Goal: Task Accomplishment & Management: Use online tool/utility

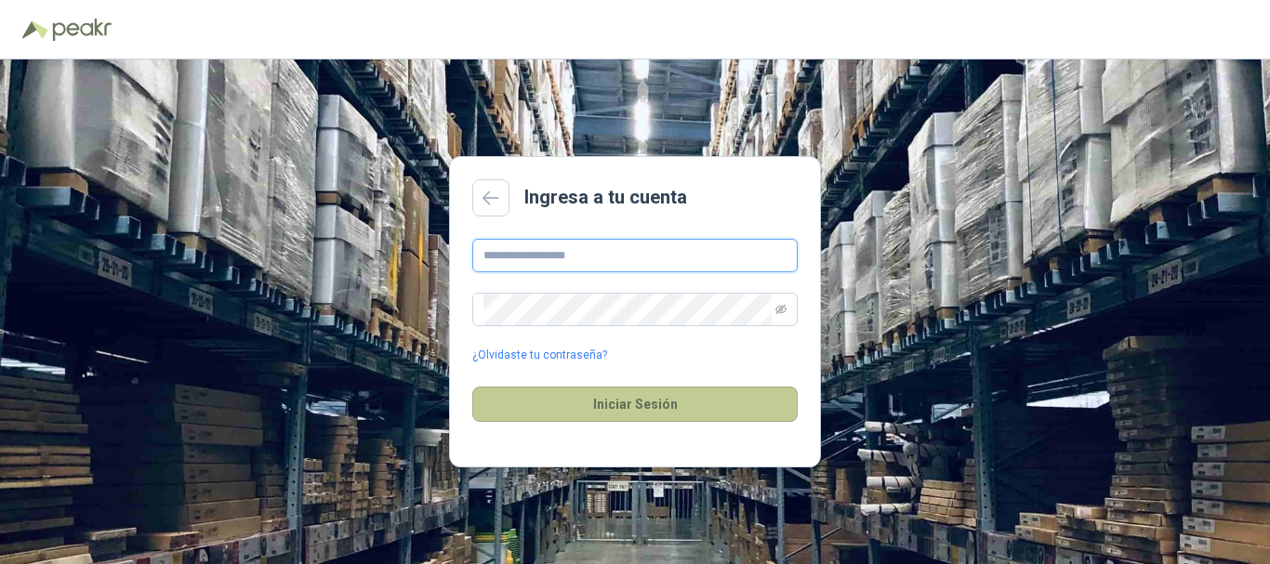
type input "**********"
click at [564, 416] on button "Iniciar Sesión" at bounding box center [634, 404] width 325 height 35
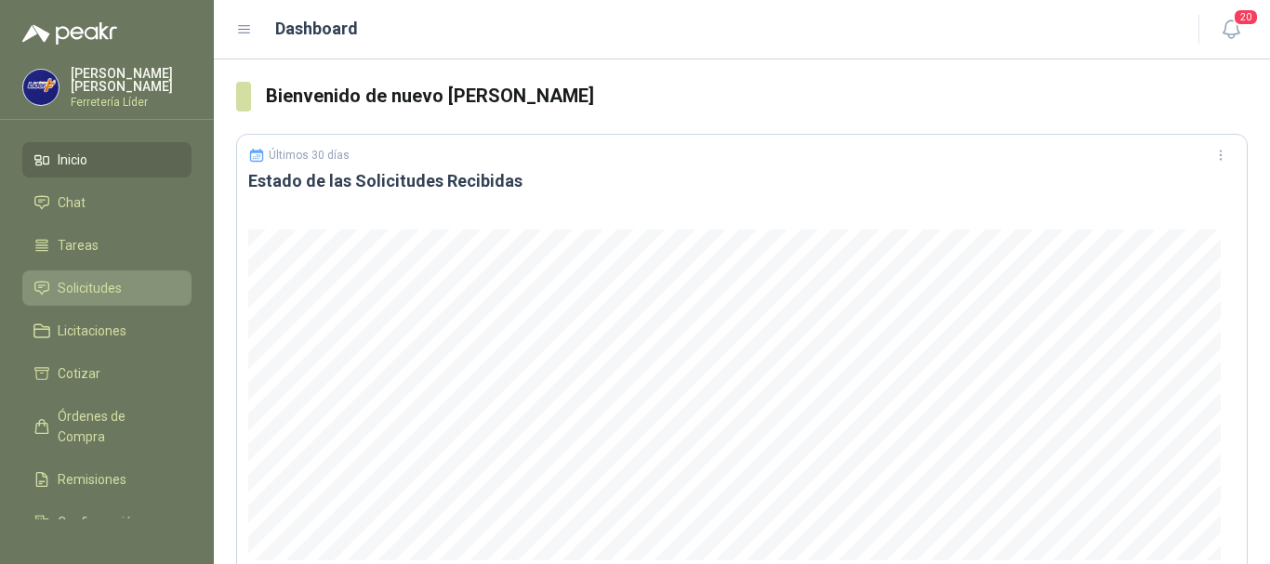
click at [119, 294] on span "Solicitudes" at bounding box center [90, 288] width 64 height 20
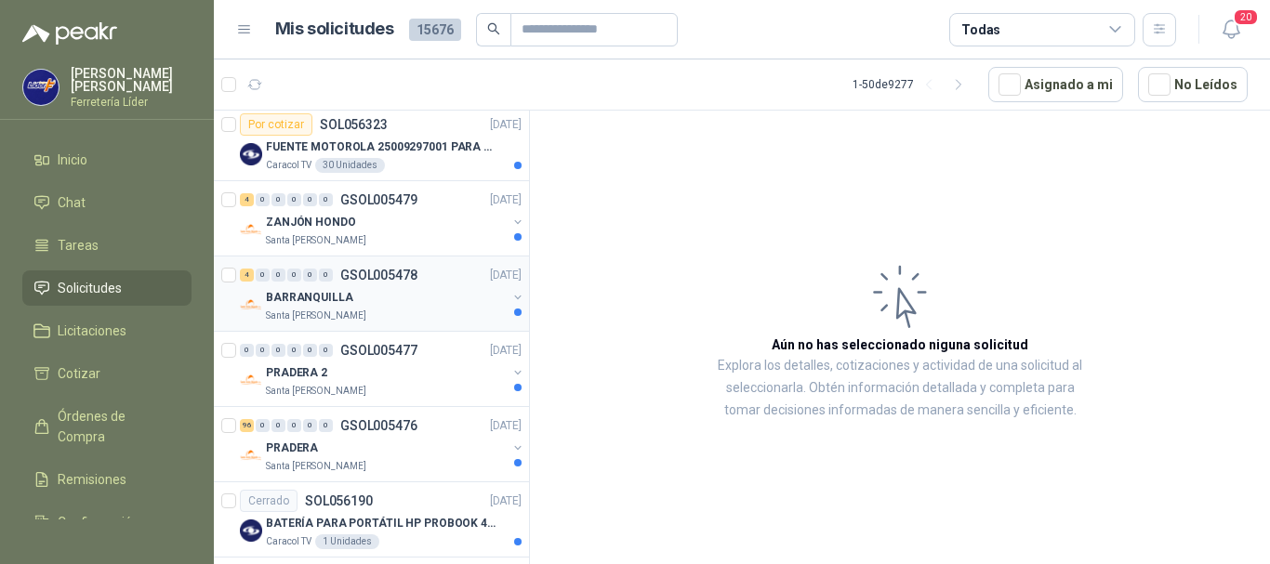
scroll to position [3346, 0]
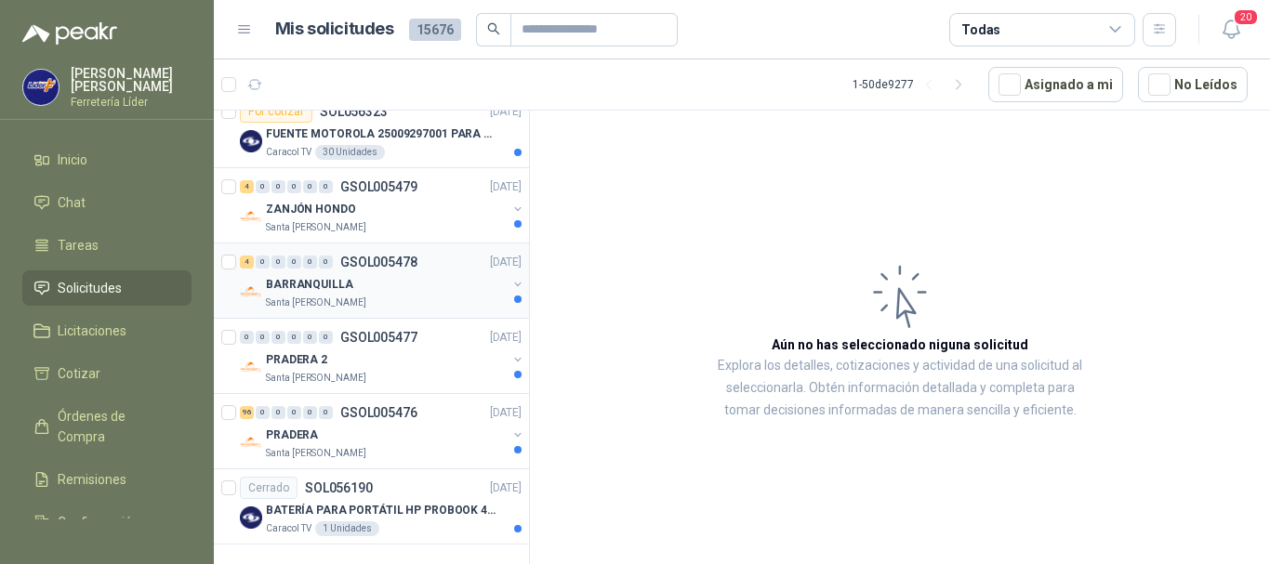
click at [401, 273] on div "BARRANQUILLA" at bounding box center [386, 284] width 241 height 22
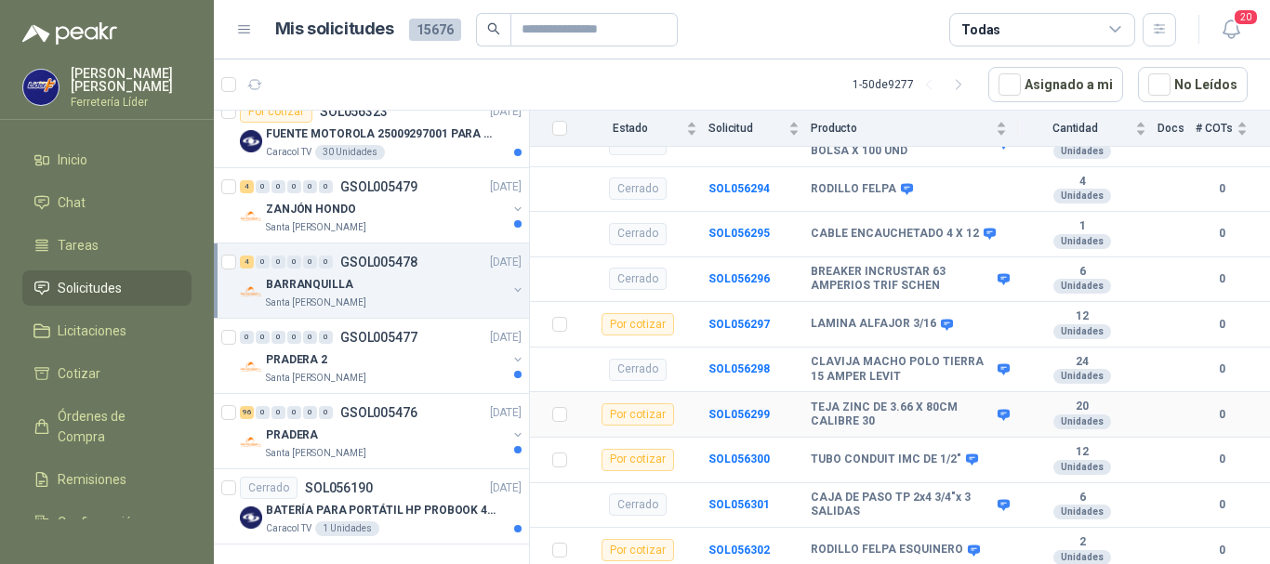
scroll to position [343, 0]
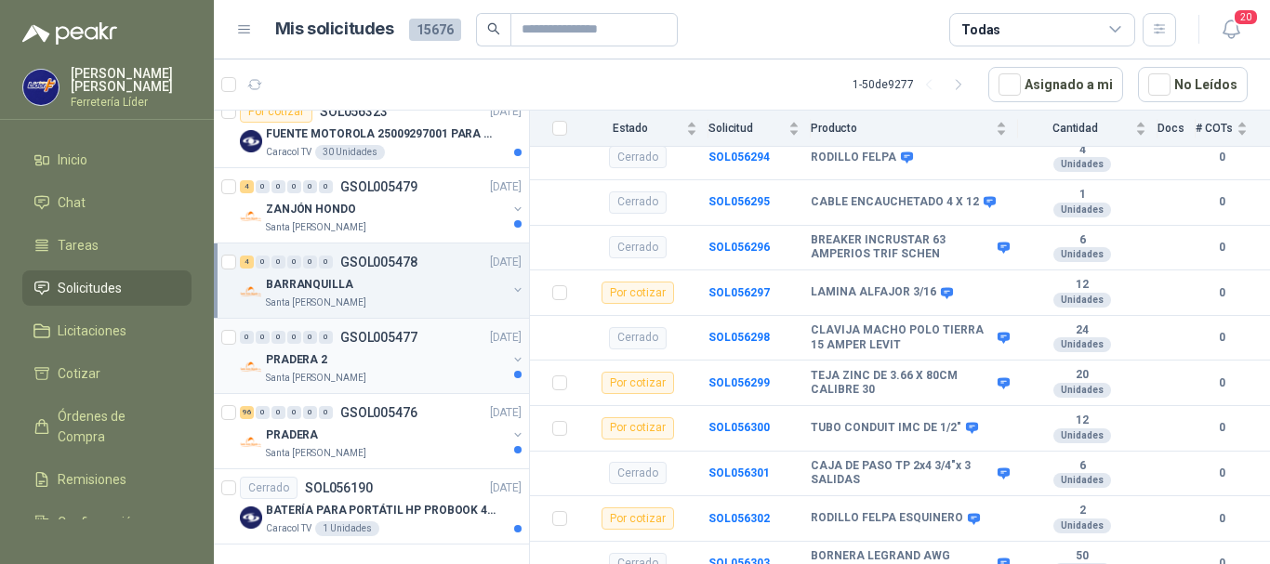
click at [394, 349] on div "PRADERA 2" at bounding box center [386, 360] width 241 height 22
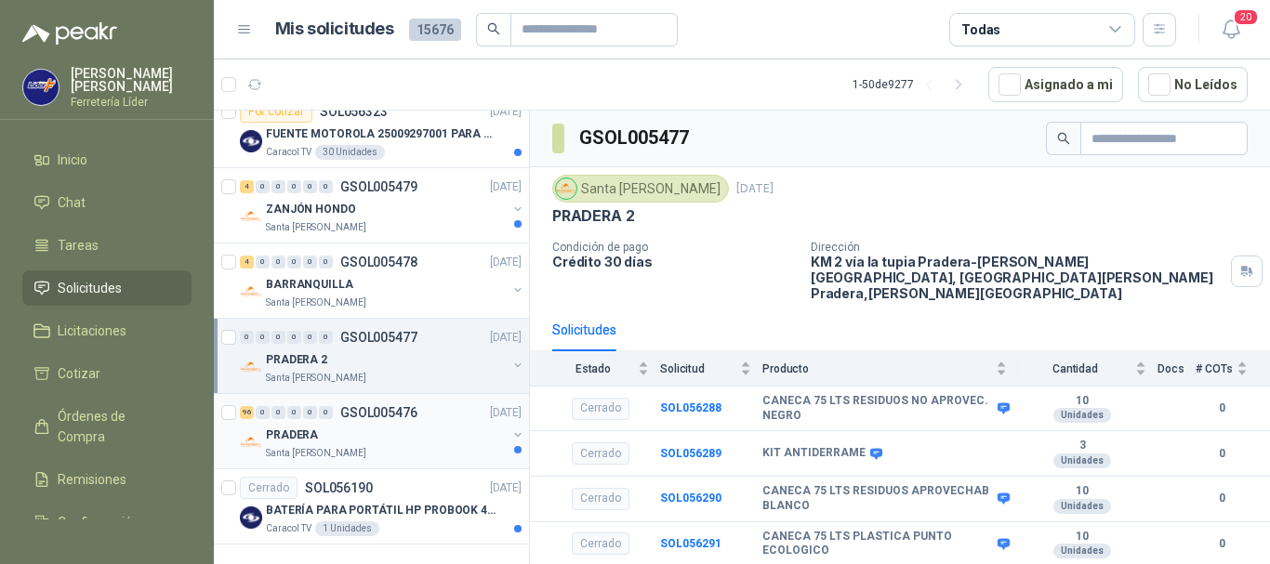
click at [382, 424] on div "PRADERA" at bounding box center [386, 435] width 241 height 22
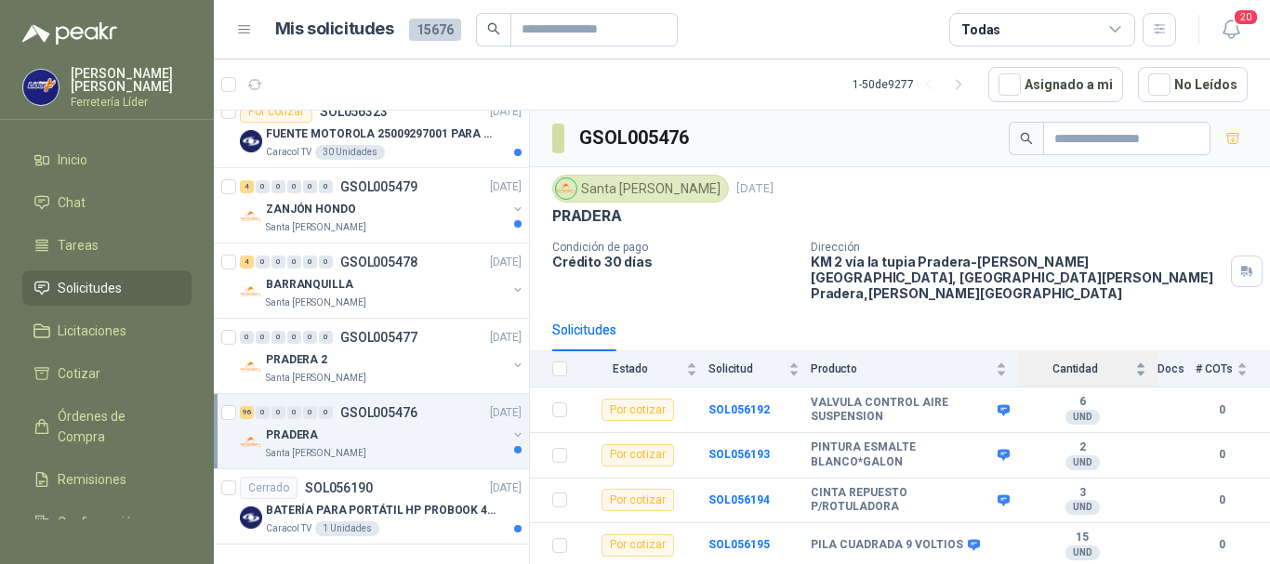
scroll to position [186, 0]
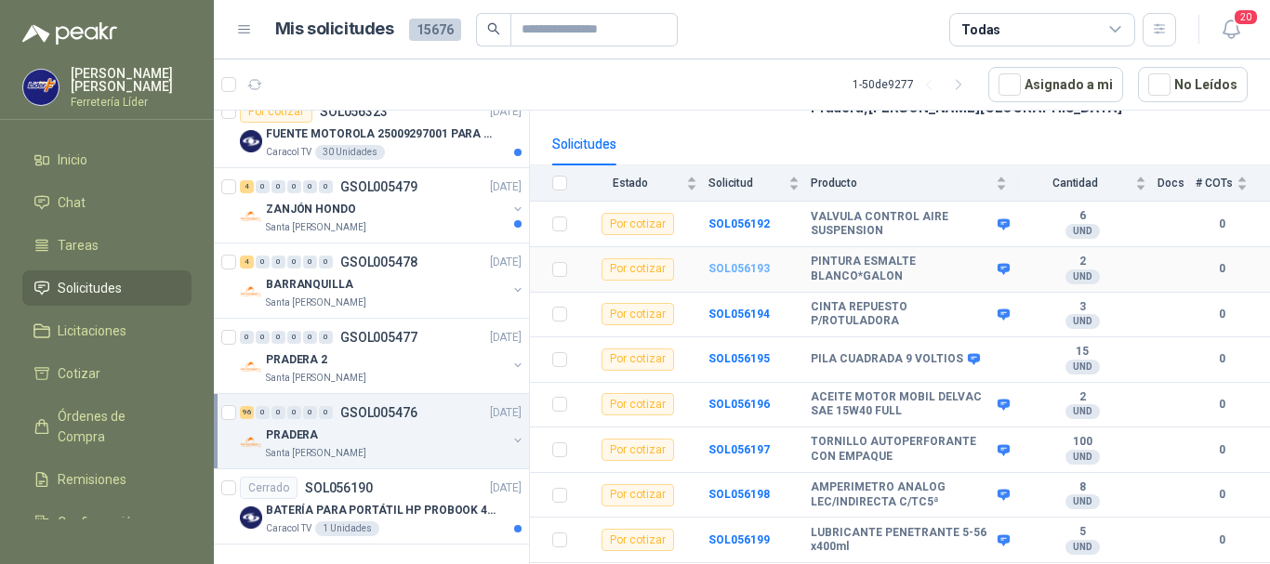
click at [738, 262] on b "SOL056193" at bounding box center [738, 268] width 61 height 13
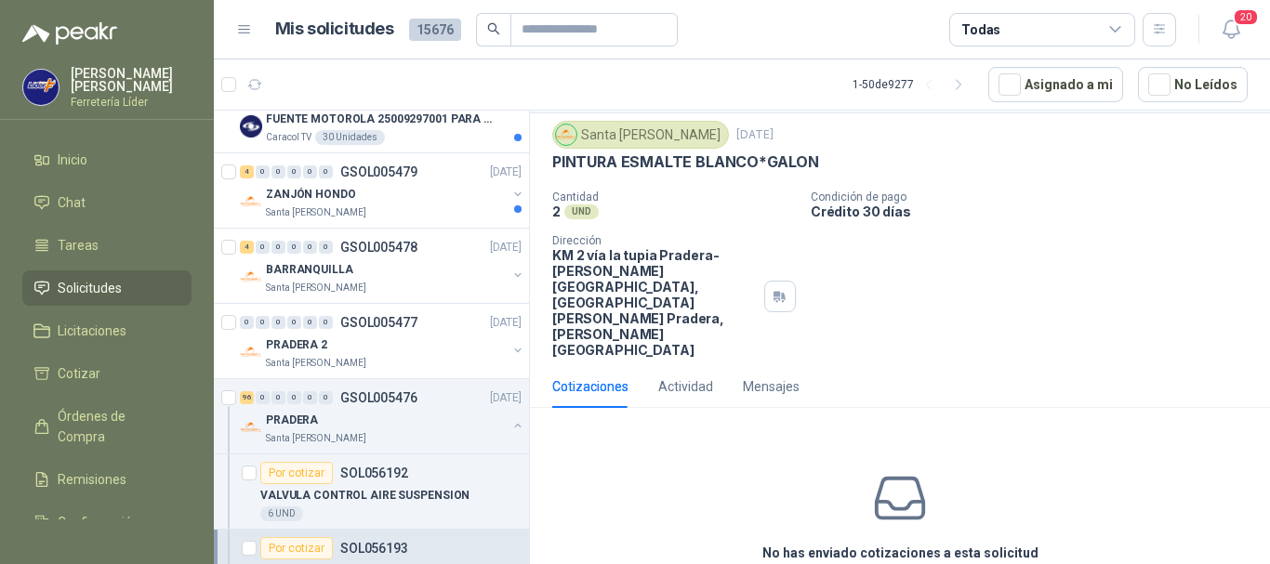
scroll to position [77, 0]
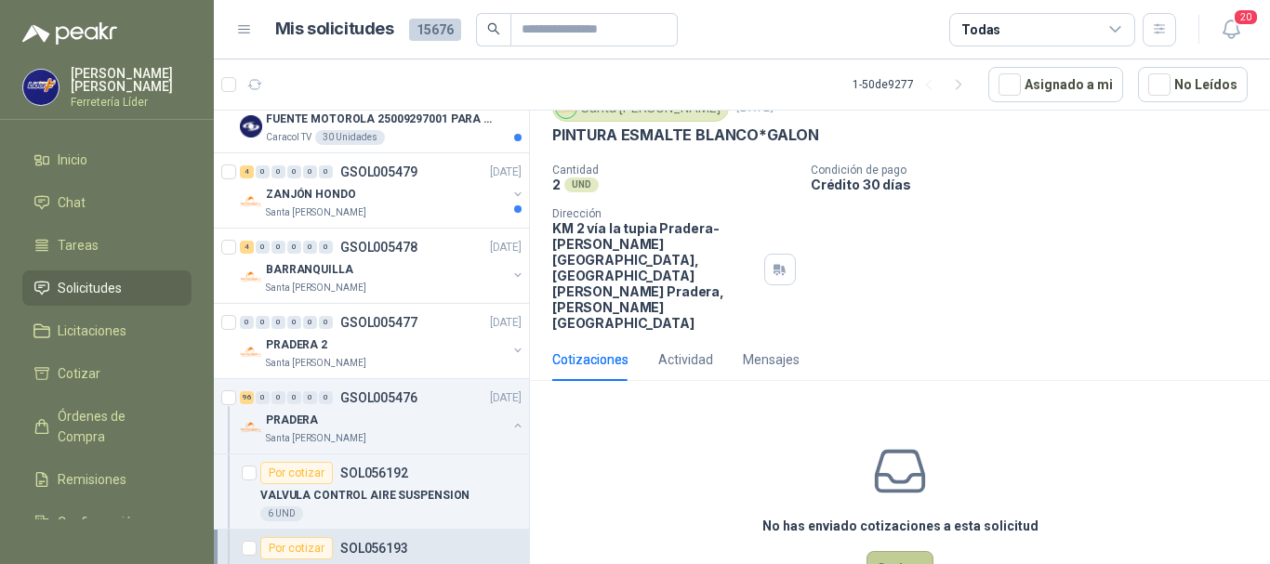
click at [899, 551] on button "Cotizar" at bounding box center [899, 568] width 67 height 35
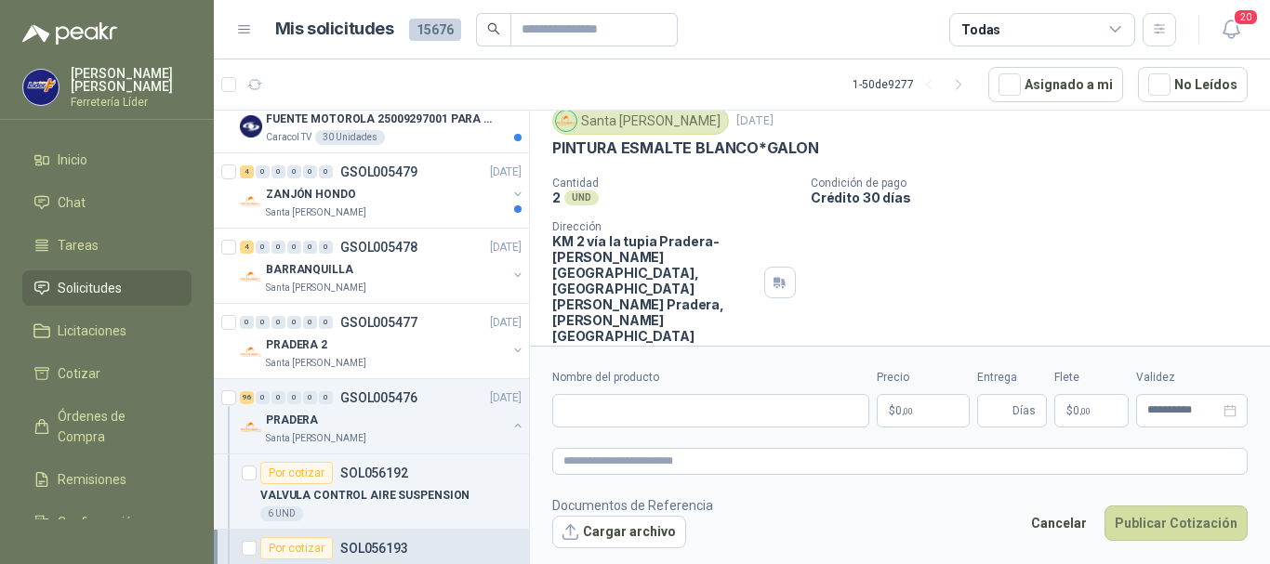
scroll to position [64, 0]
click at [751, 413] on input "Nombre del producto" at bounding box center [710, 410] width 317 height 33
type input "**********"
click at [938, 249] on div "Cantidad 2 UND  Condición de pago Crédito 30 días Dirección KM 2 vía la tupia …" at bounding box center [899, 260] width 695 height 167
click at [913, 416] on span ",00" at bounding box center [907, 411] width 11 height 10
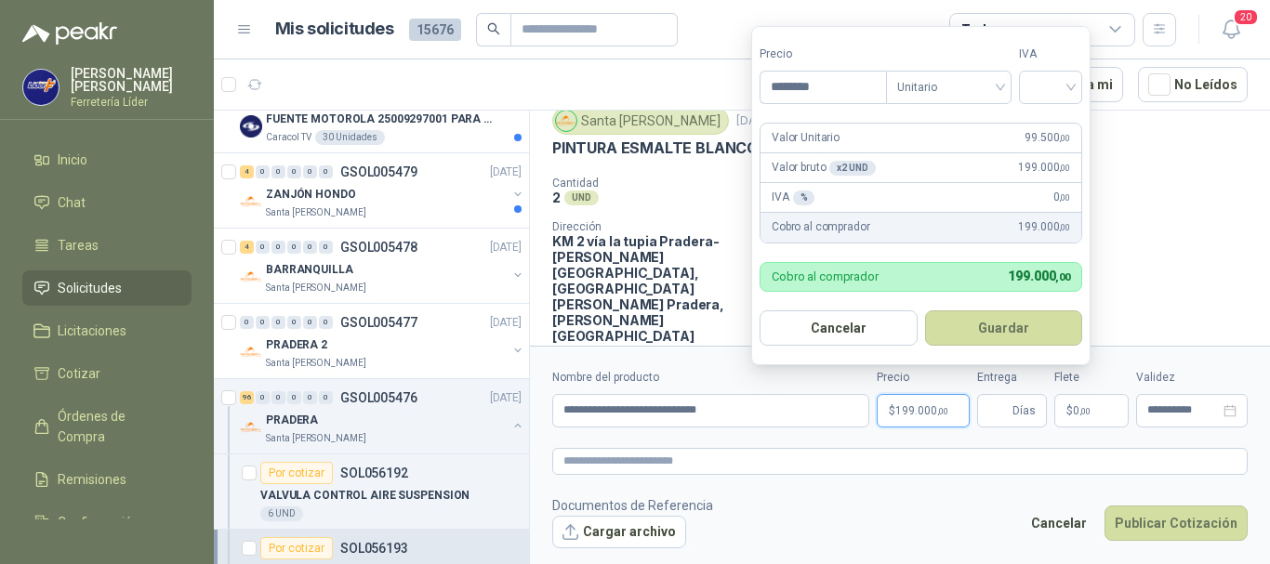
type input "********"
click at [927, 310] on button "Guardar" at bounding box center [1007, 327] width 160 height 35
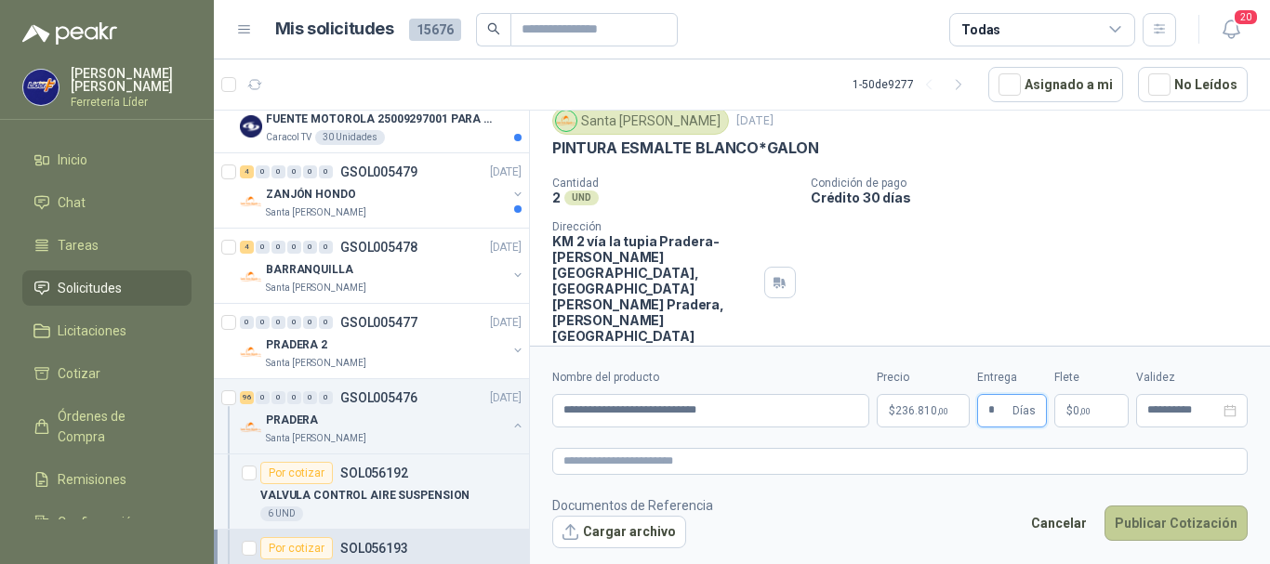
type input "*"
click at [1146, 520] on button "Publicar Cotización" at bounding box center [1175, 523] width 143 height 35
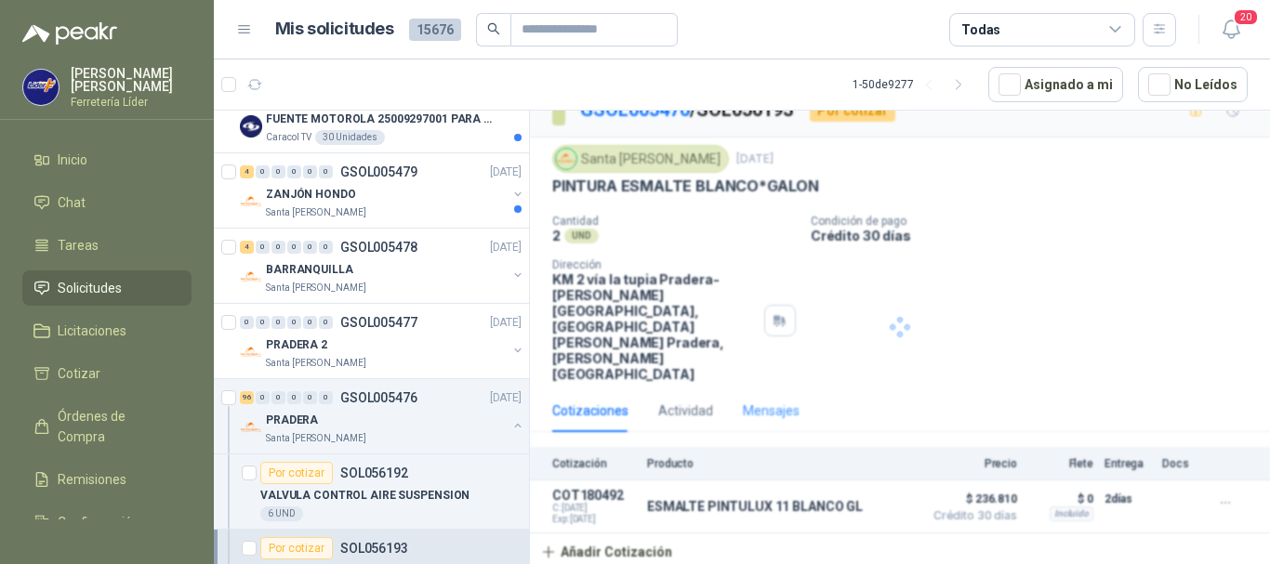
scroll to position [0, 0]
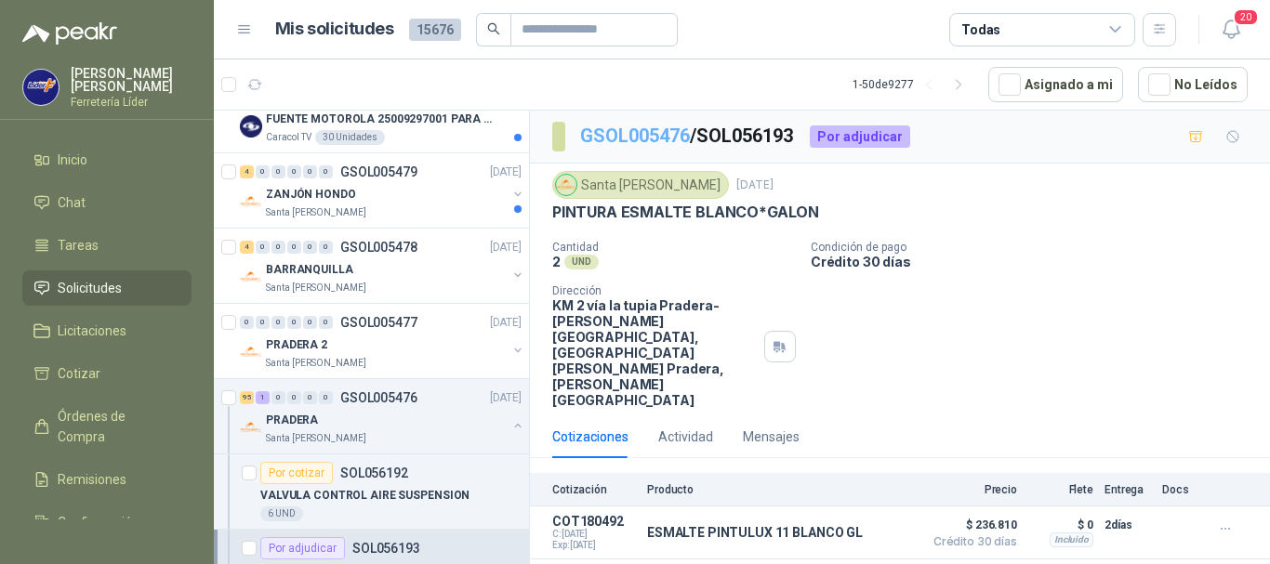
click at [667, 137] on link "GSOL005476" at bounding box center [635, 136] width 110 height 22
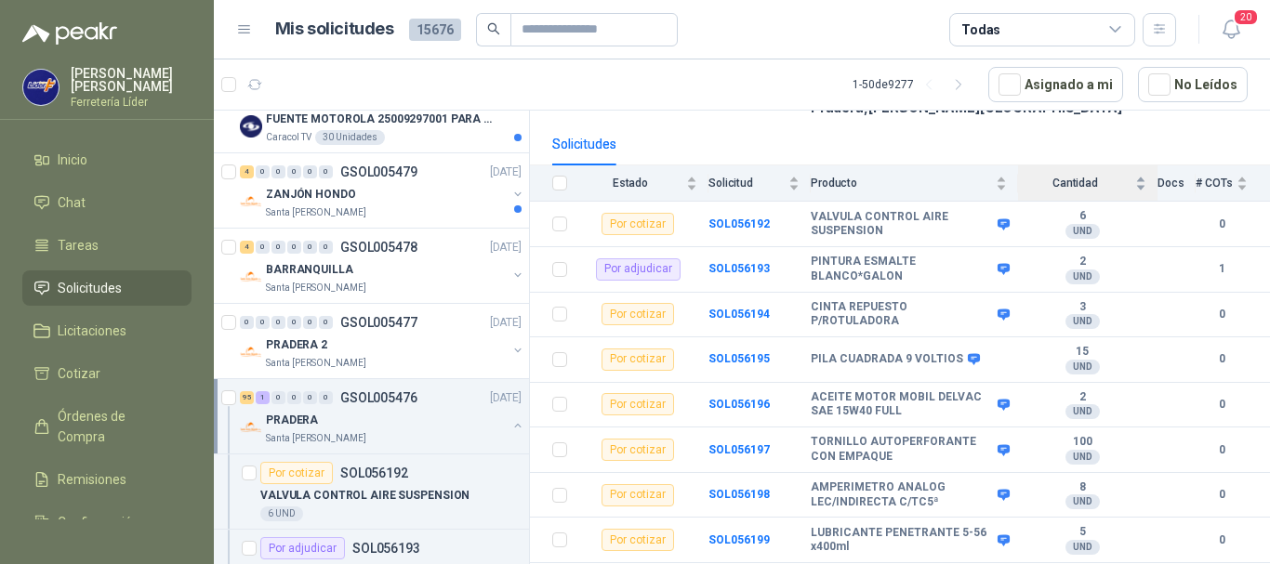
scroll to position [279, 0]
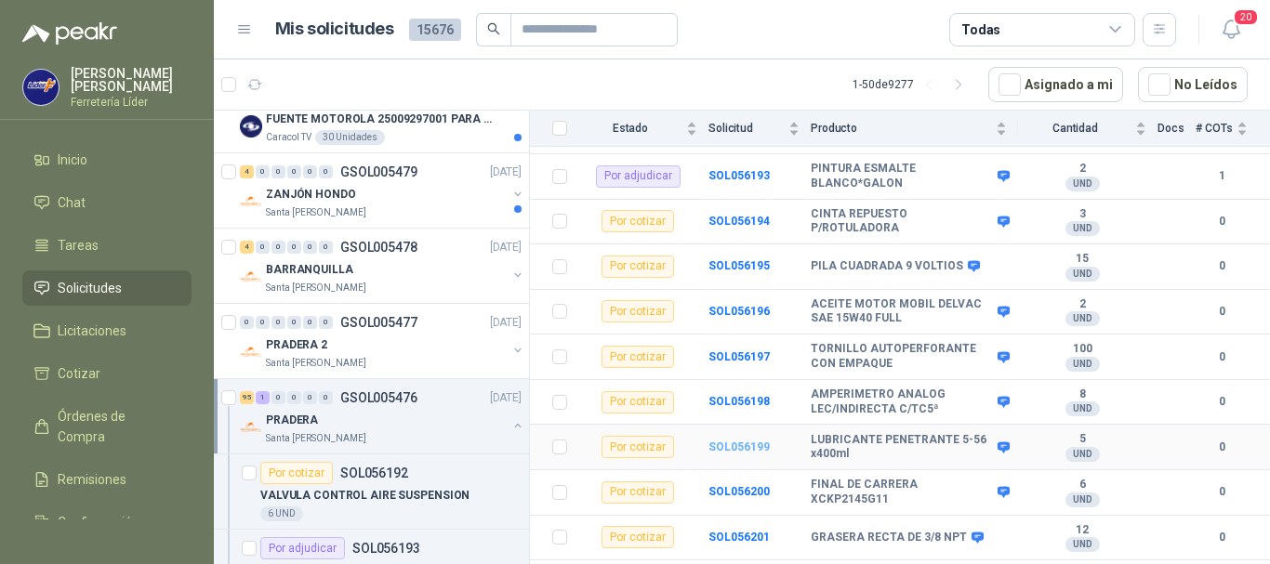
click at [751, 441] on b "SOL056199" at bounding box center [738, 447] width 61 height 13
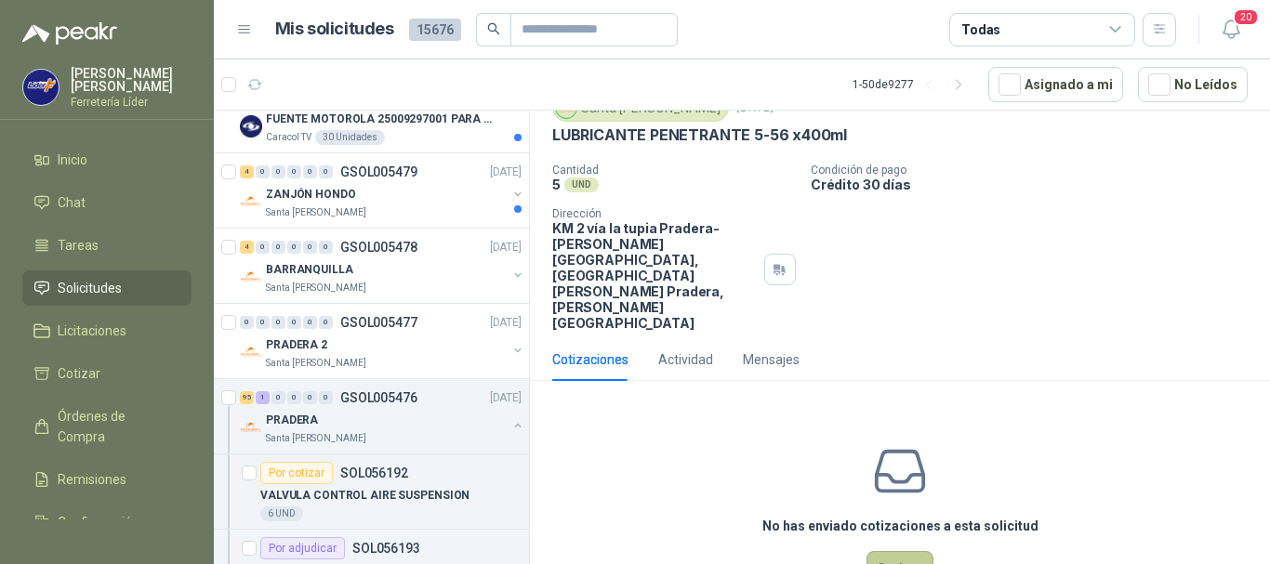
click at [888, 551] on button "Cotizar" at bounding box center [899, 568] width 67 height 35
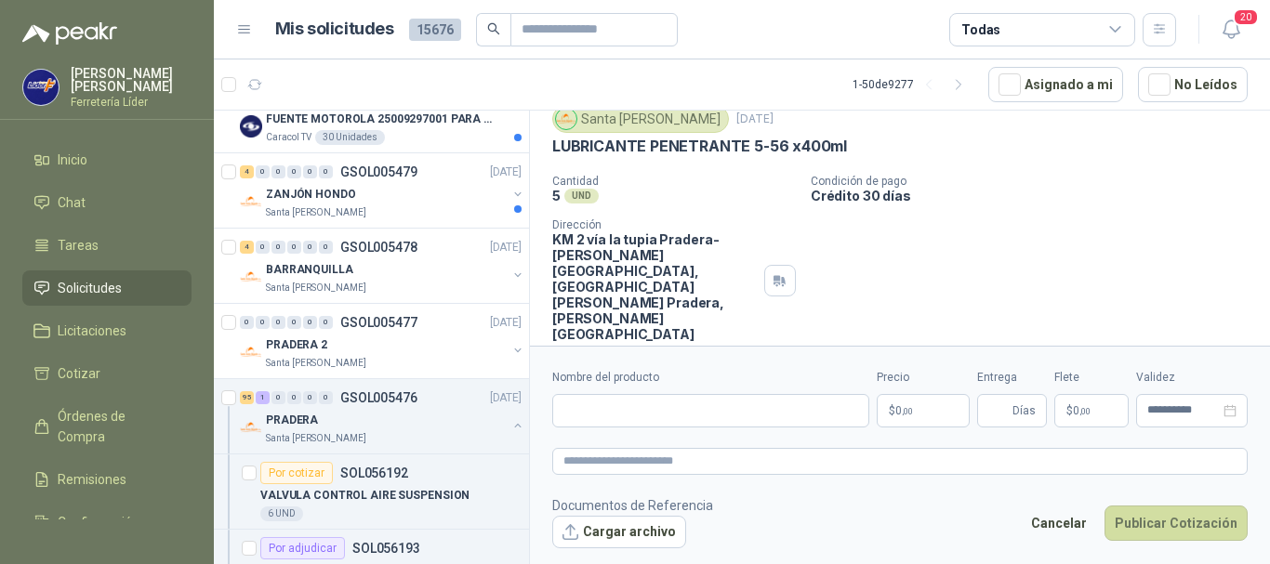
scroll to position [64, 0]
click at [647, 408] on input "Nombre del producto" at bounding box center [710, 410] width 317 height 33
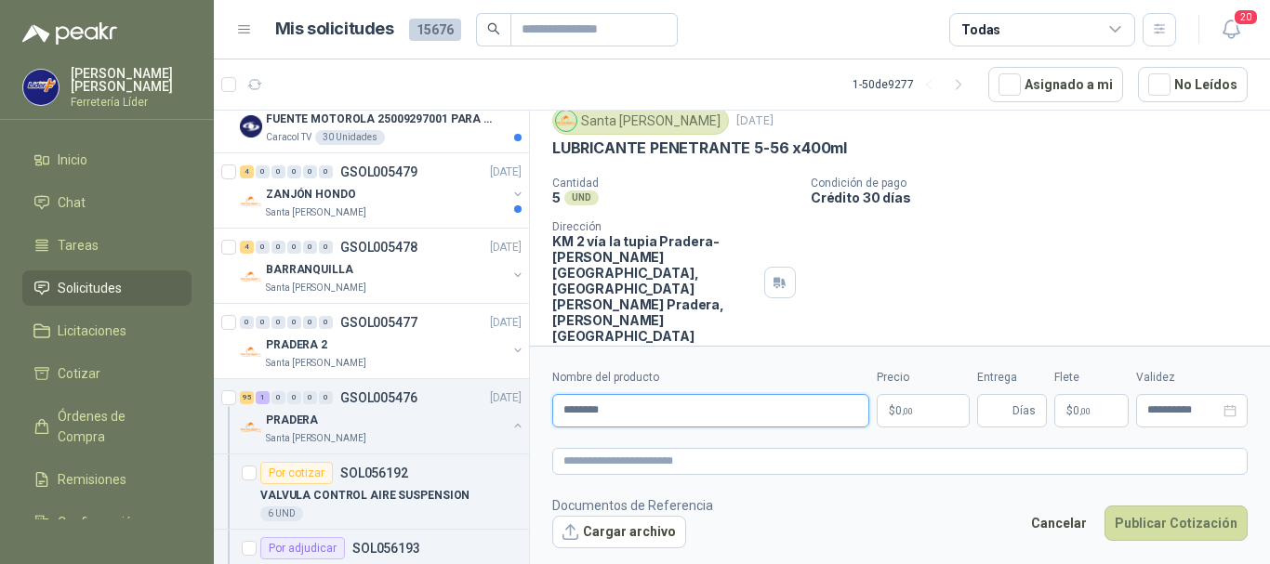
type input "**********"
click at [939, 404] on p "$ 0 ,00" at bounding box center [923, 410] width 93 height 33
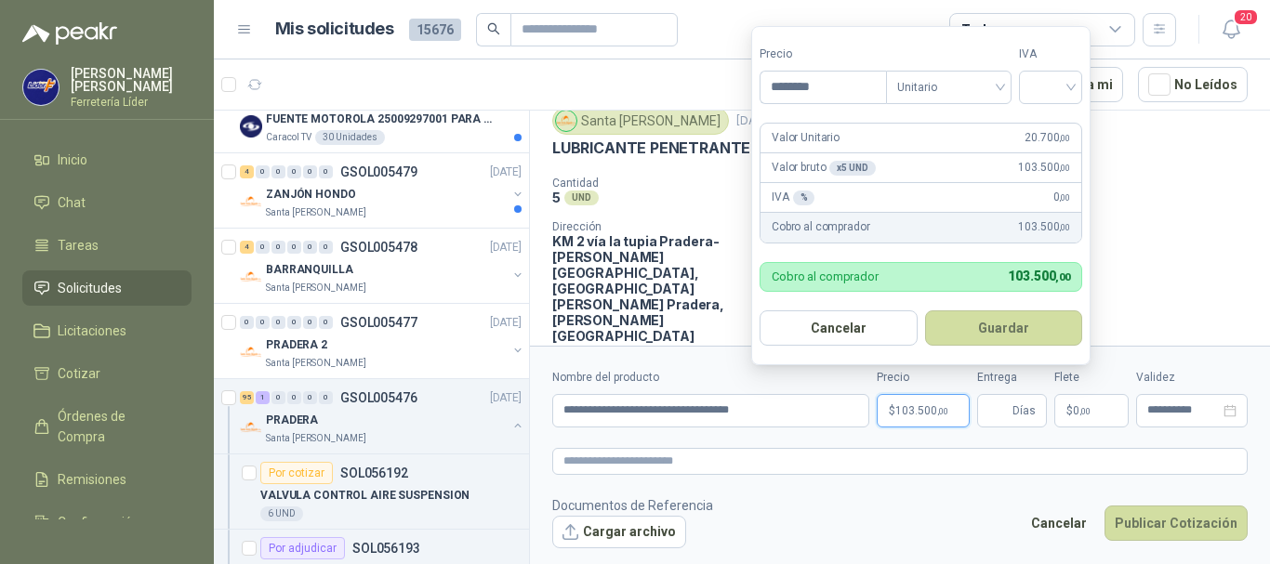
type input "********"
click at [1070, 73] on input "search" at bounding box center [1050, 86] width 41 height 28
click at [1046, 117] on div "19%" at bounding box center [1054, 125] width 34 height 20
click at [990, 331] on button "Guardar" at bounding box center [1007, 327] width 160 height 35
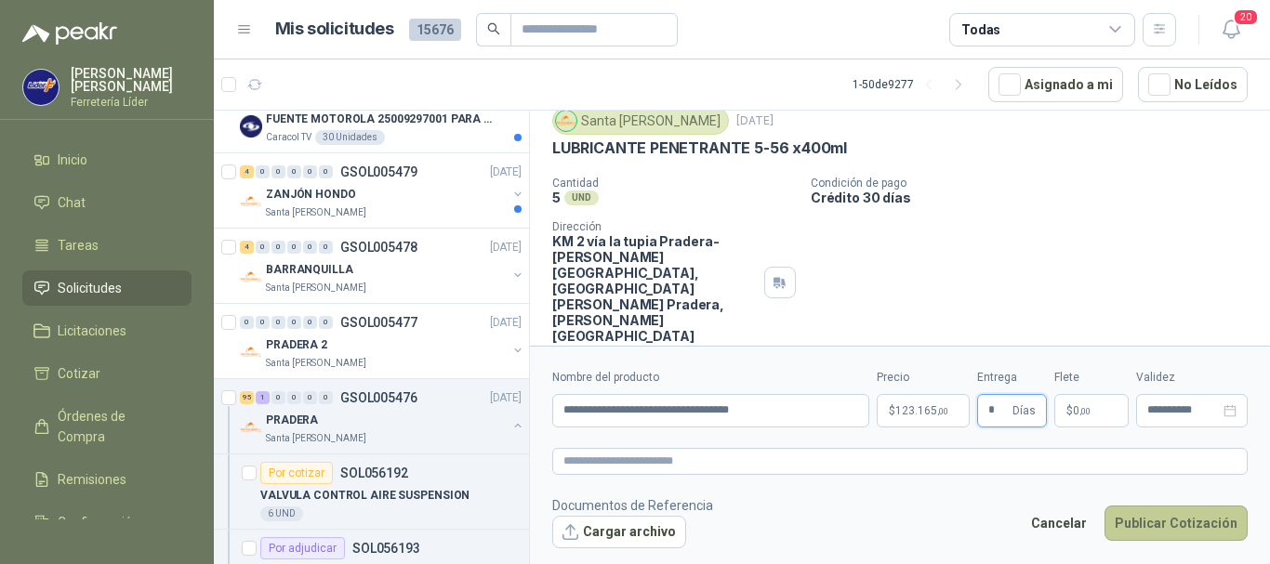
type input "*"
click at [1155, 525] on button "Publicar Cotización" at bounding box center [1175, 523] width 143 height 35
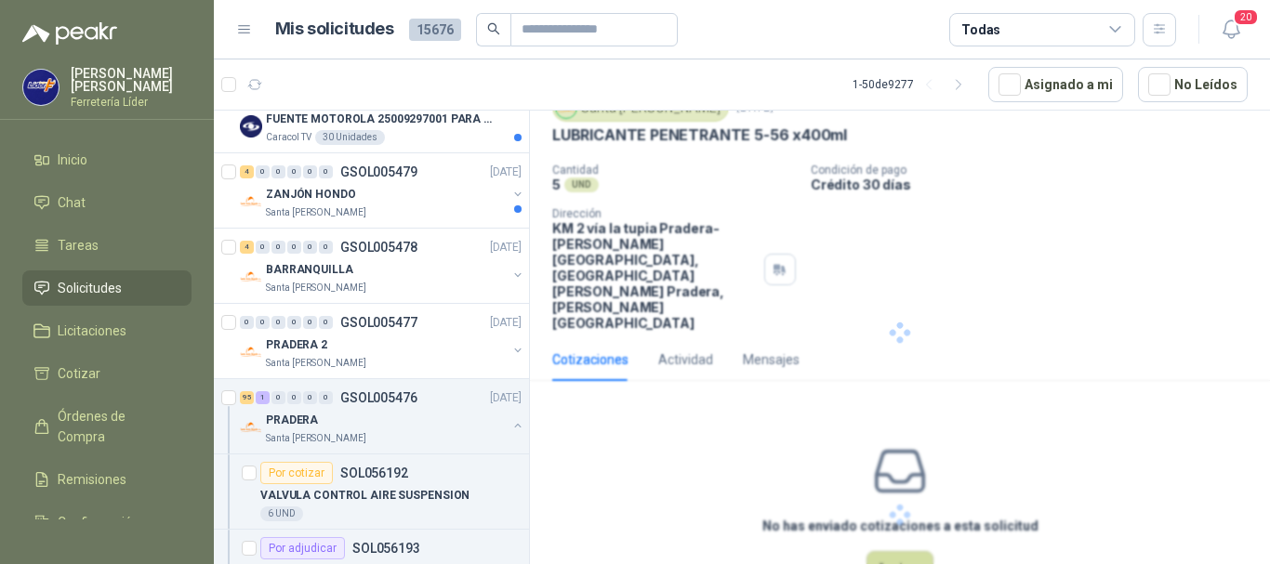
scroll to position [0, 0]
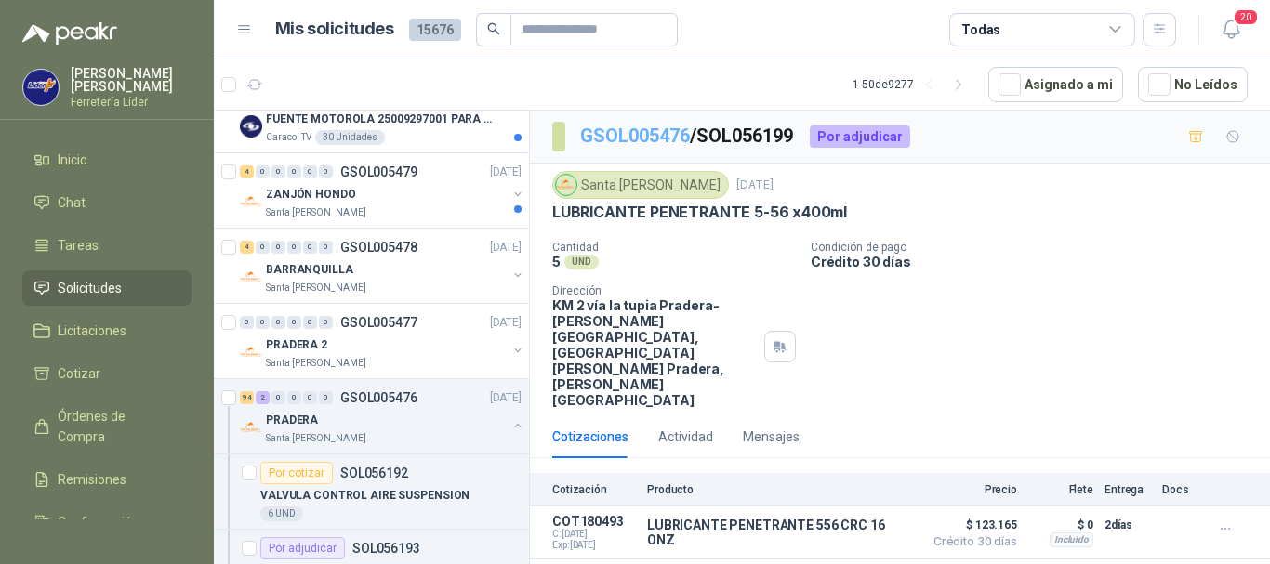
click at [622, 139] on link "GSOL005476" at bounding box center [635, 136] width 110 height 22
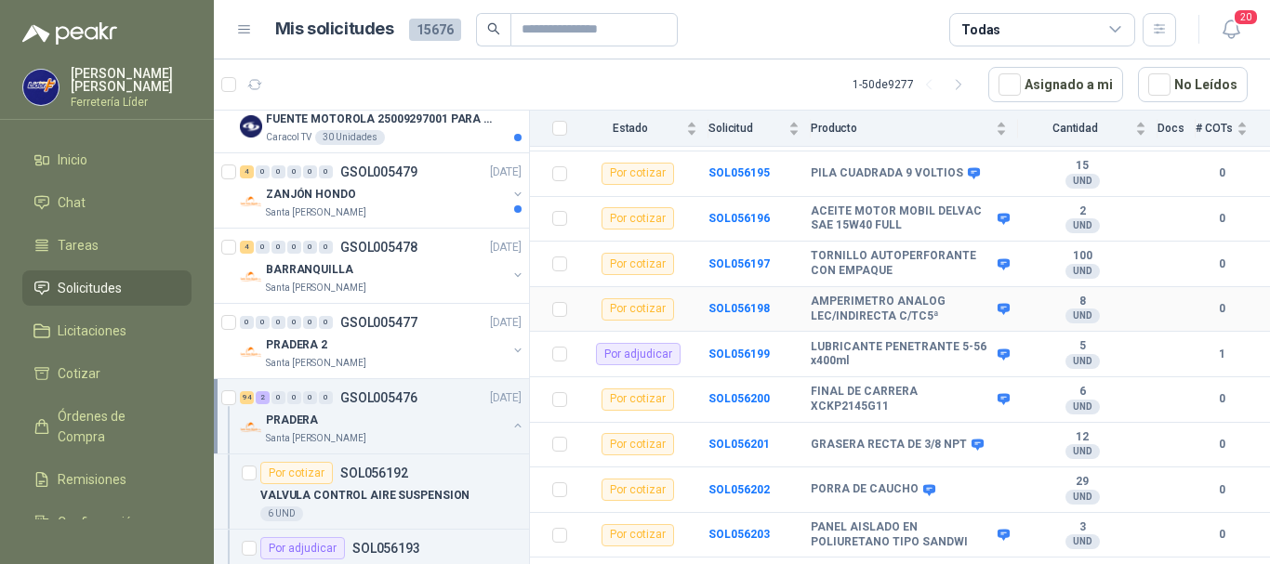
scroll to position [465, 0]
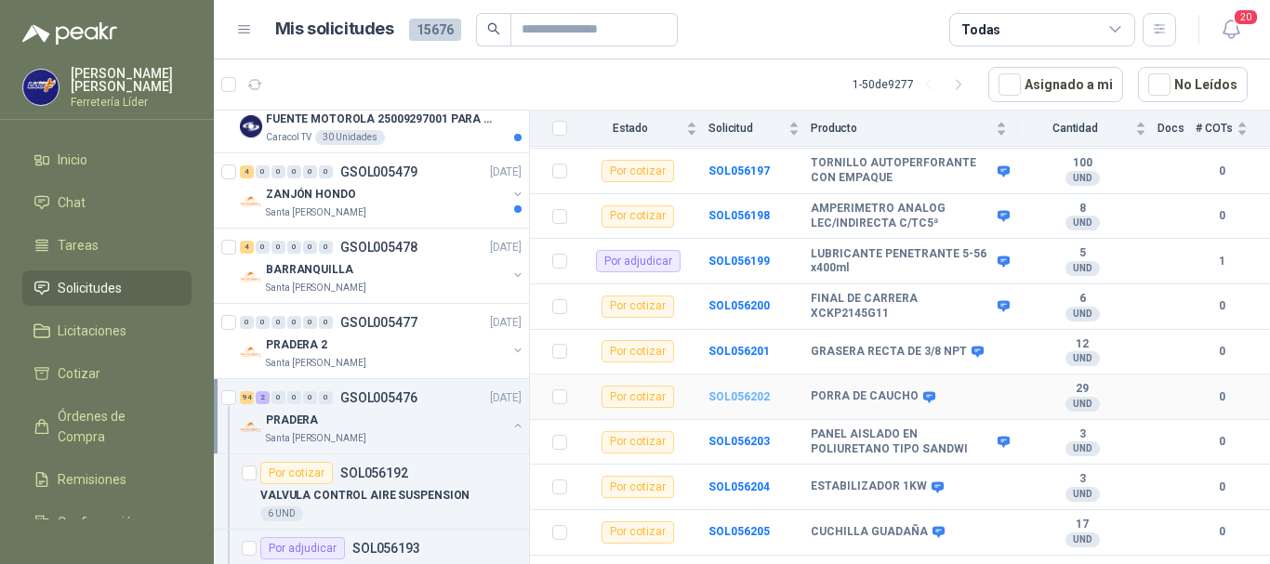
click at [750, 390] on b "SOL056202" at bounding box center [738, 396] width 61 height 13
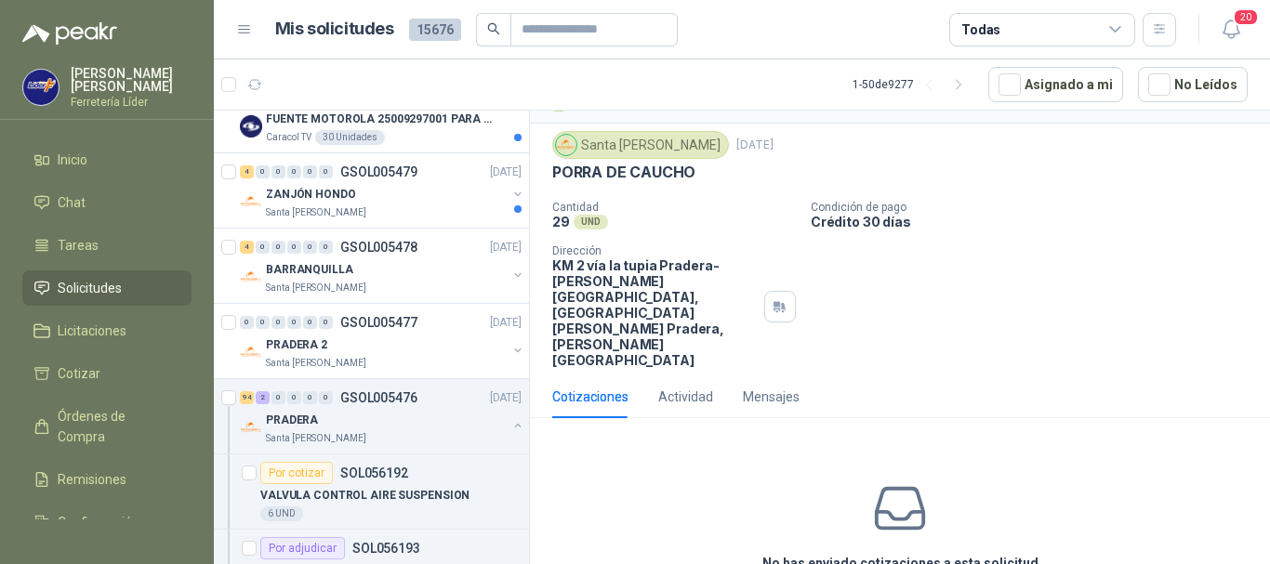
scroll to position [77, 0]
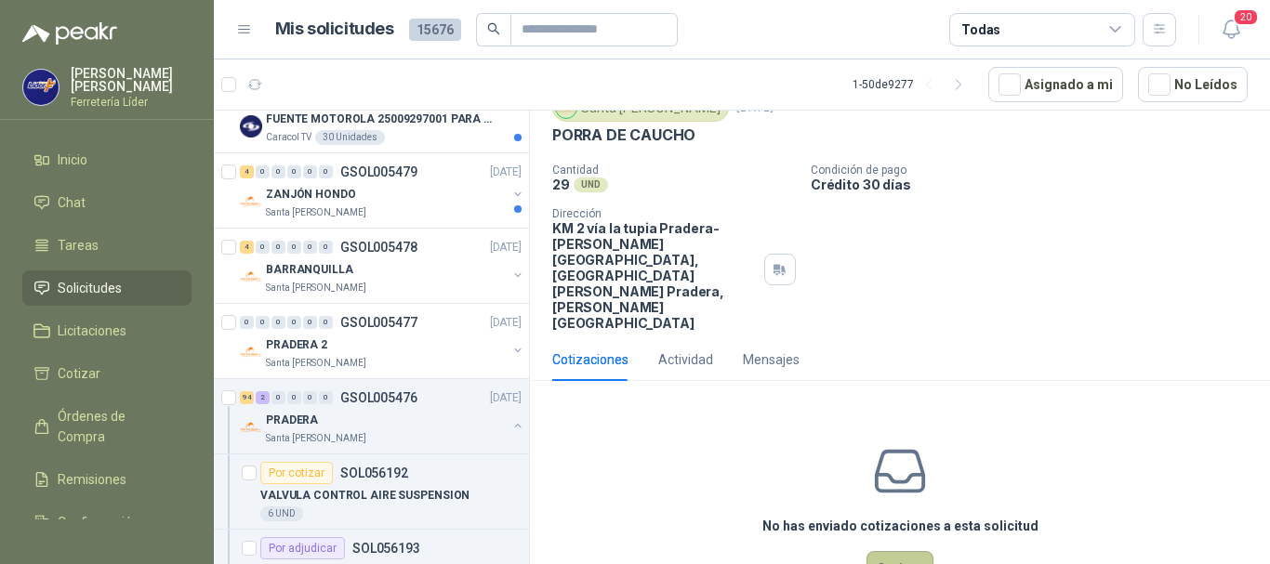
click at [883, 551] on button "Cotizar" at bounding box center [899, 568] width 67 height 35
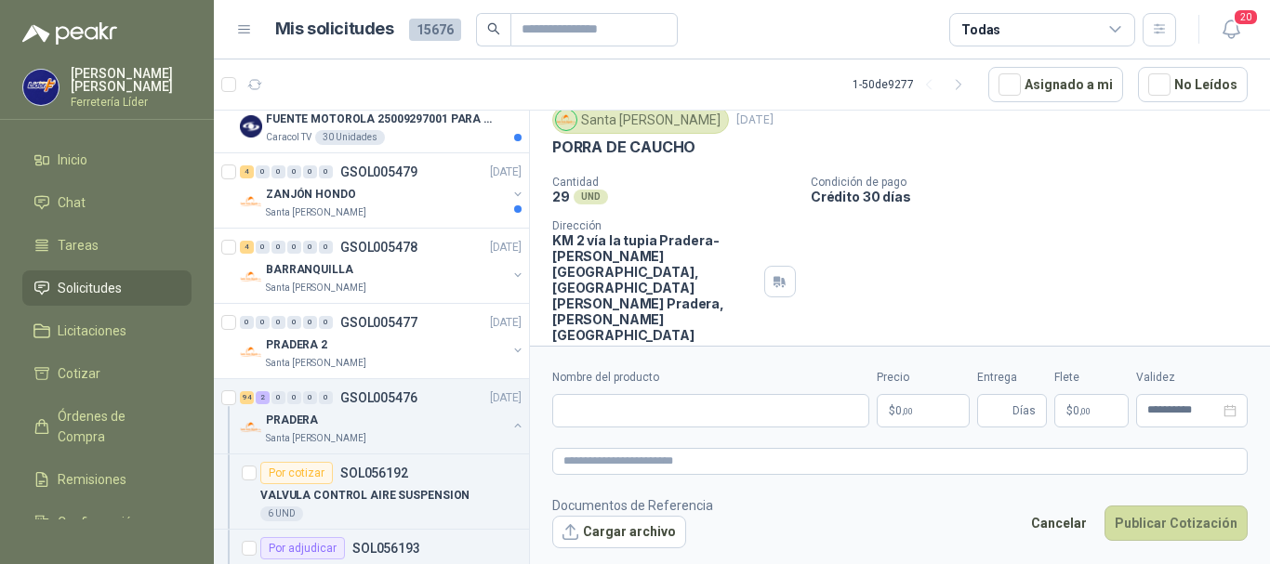
scroll to position [64, 0]
click at [657, 415] on input "Nombre del producto" at bounding box center [710, 410] width 317 height 33
type input "**********"
click at [909, 420] on p "$ 0 ,00" at bounding box center [923, 410] width 93 height 33
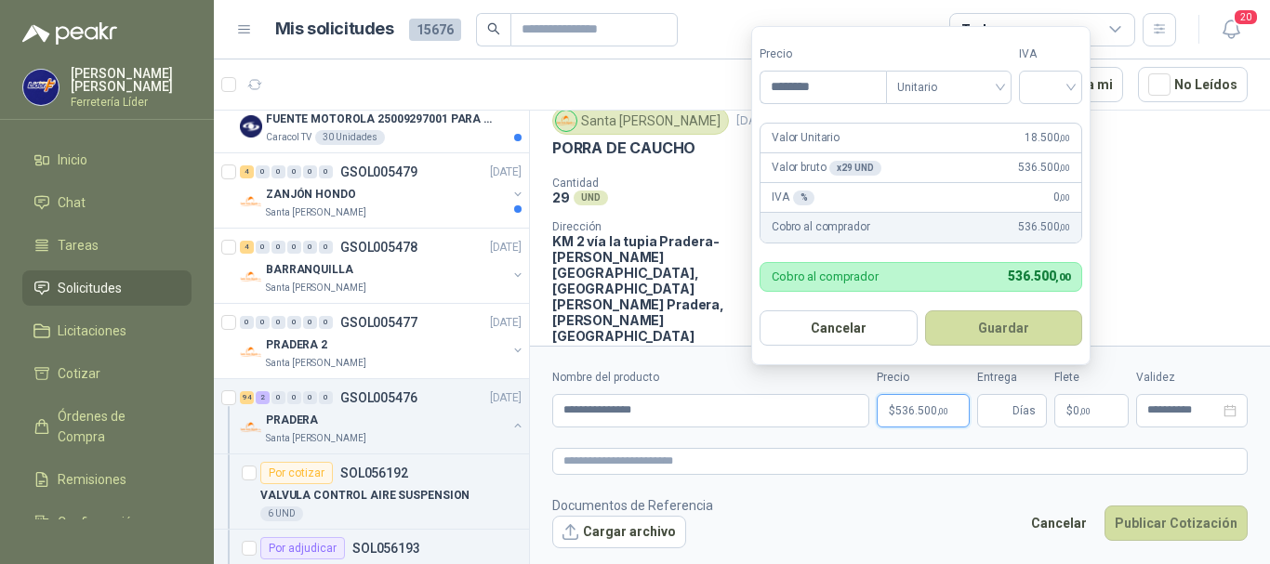
type input "********"
click at [927, 310] on button "Guardar" at bounding box center [1007, 327] width 160 height 35
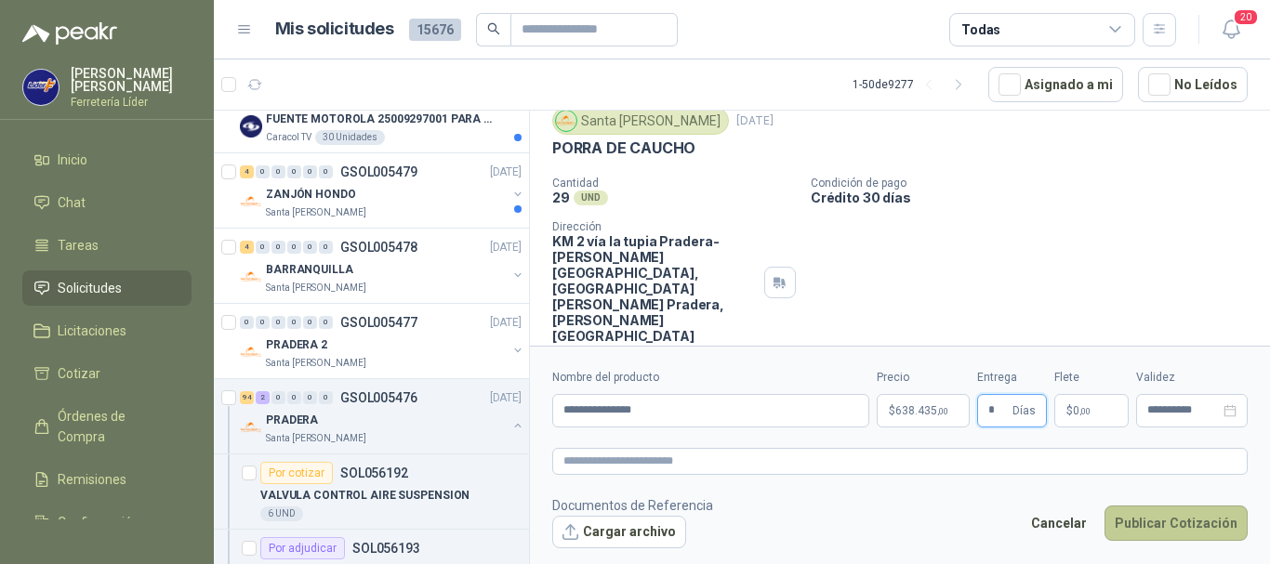
type input "*"
click at [1163, 514] on button "Publicar Cotización" at bounding box center [1175, 523] width 143 height 35
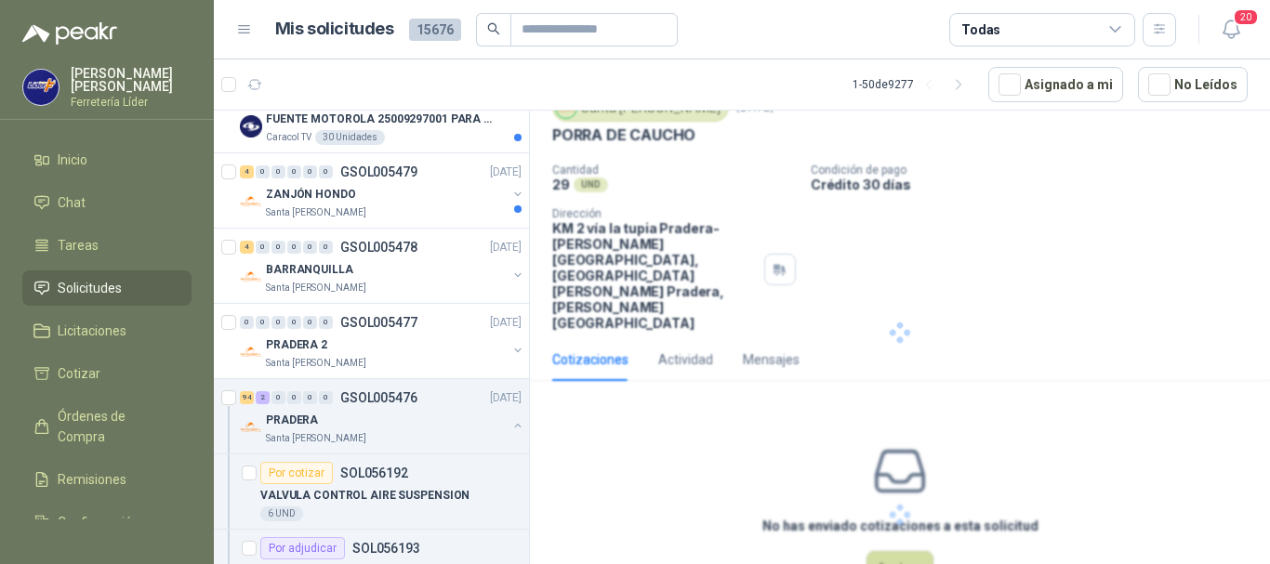
scroll to position [0, 0]
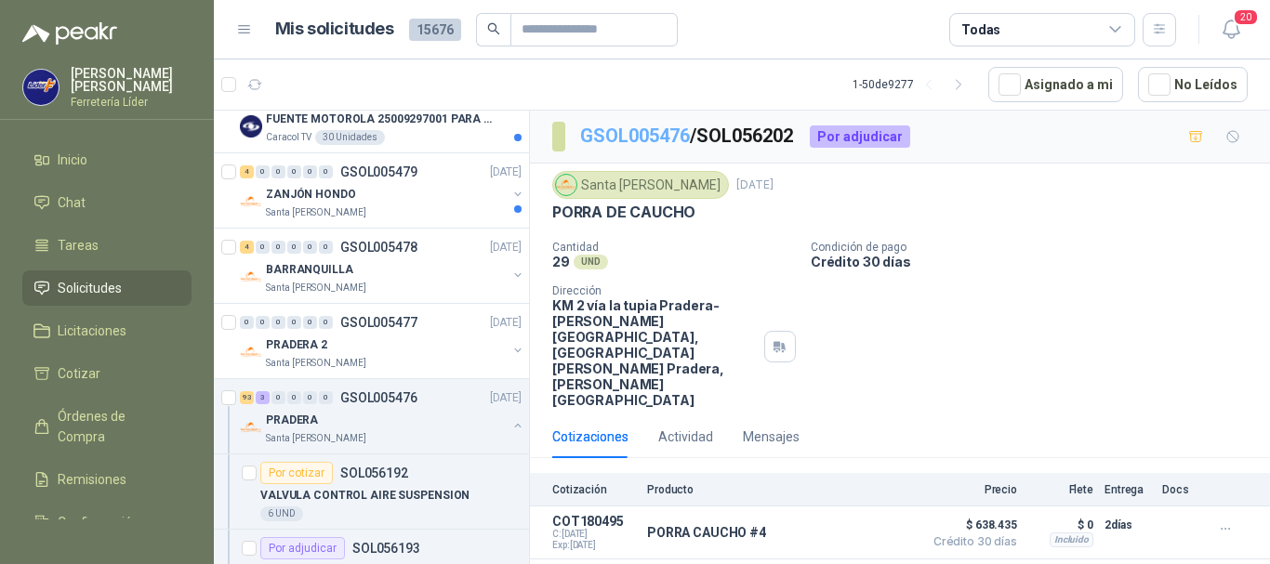
click at [626, 135] on link "GSOL005476" at bounding box center [635, 136] width 110 height 22
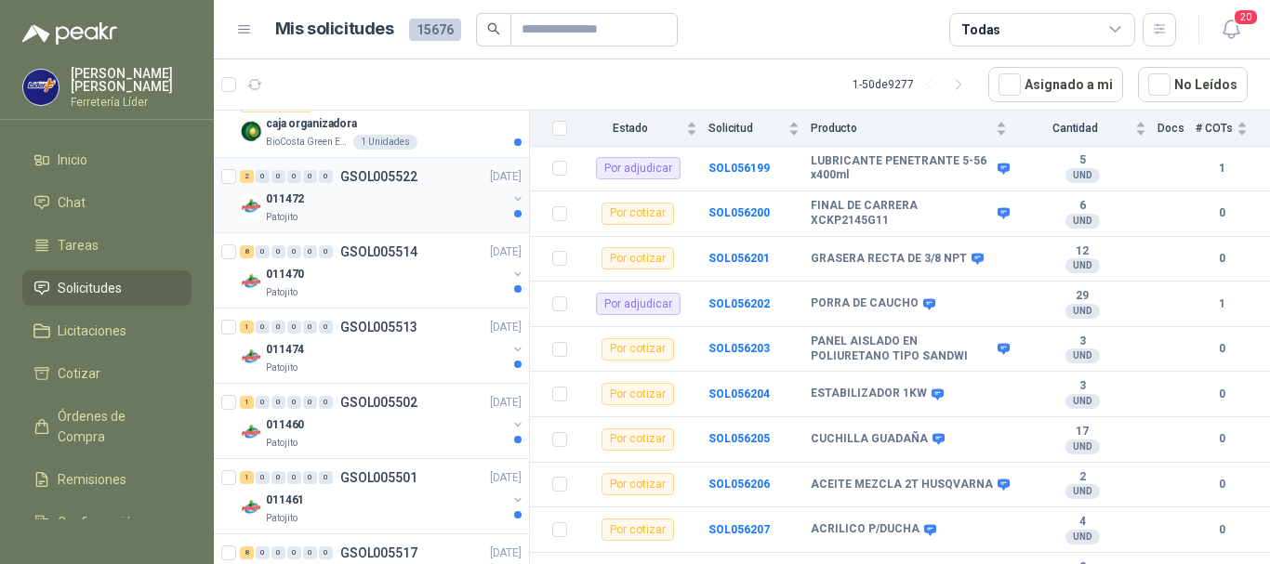
scroll to position [557, 0]
click at [387, 220] on div "Patojito" at bounding box center [386, 215] width 241 height 15
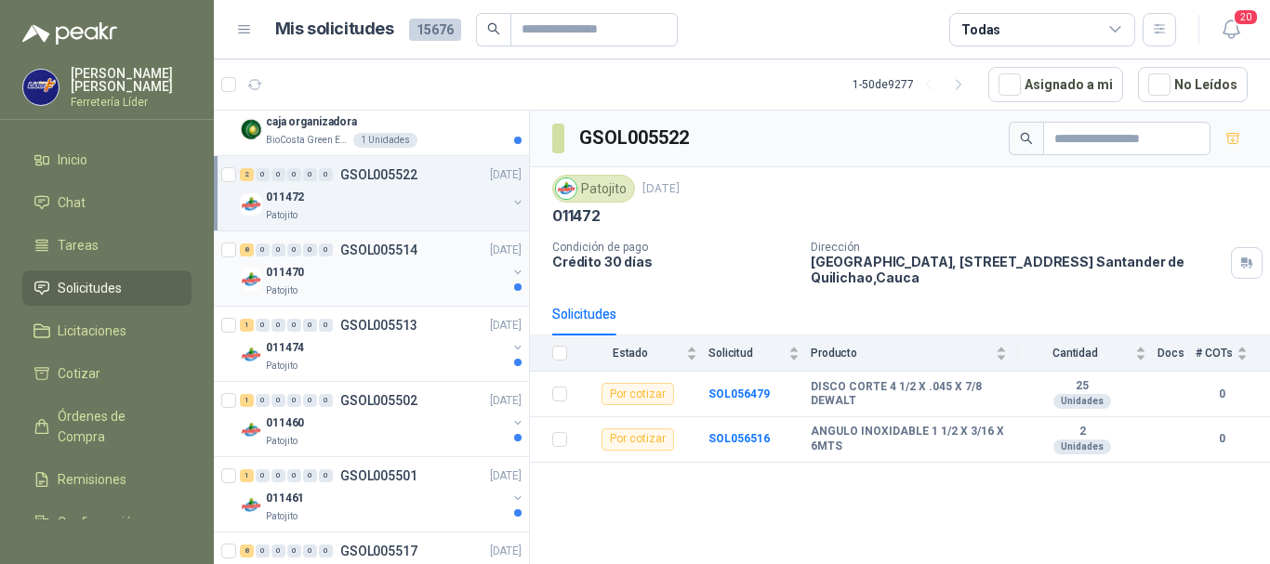
click at [362, 263] on div "011470" at bounding box center [386, 272] width 241 height 22
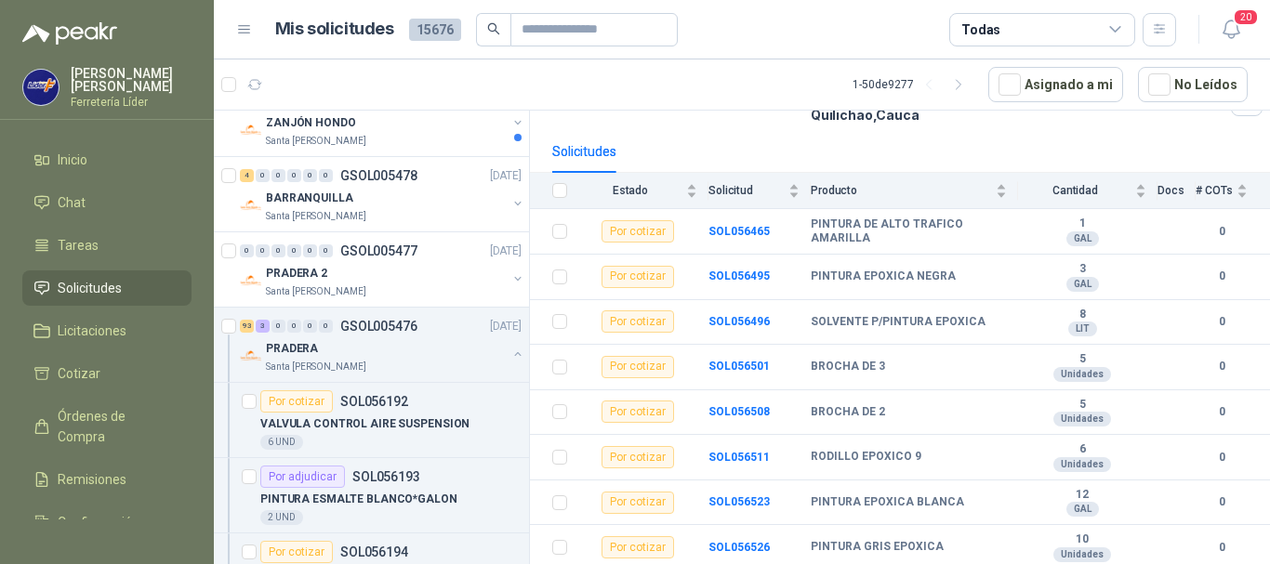
scroll to position [3439, 0]
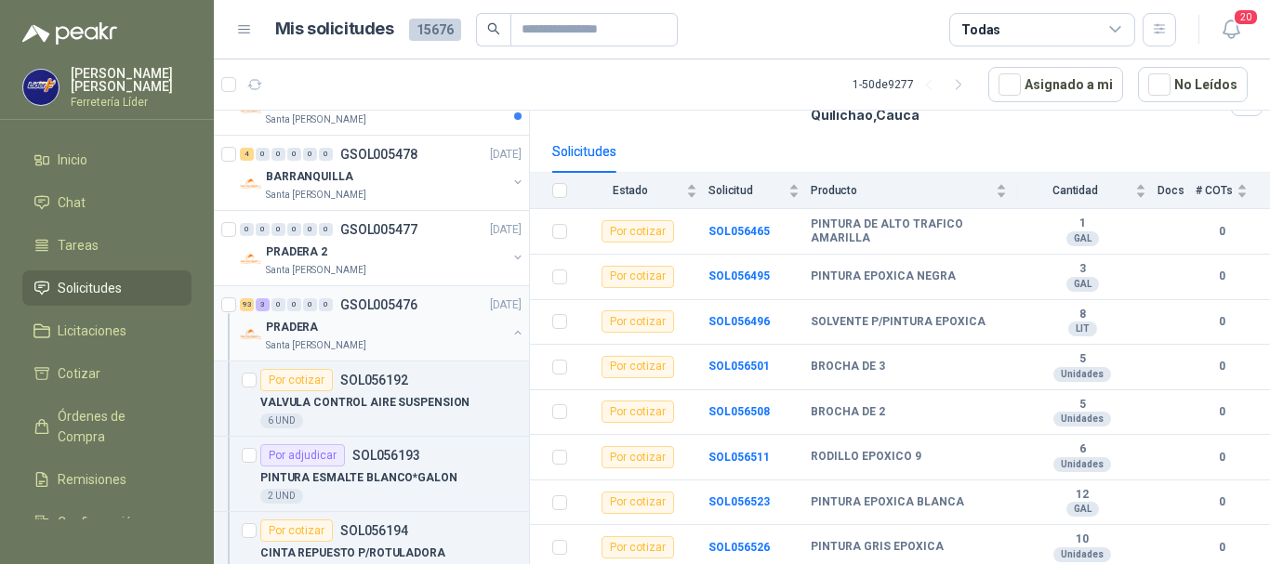
click at [409, 334] on div "PRADERA" at bounding box center [386, 327] width 241 height 22
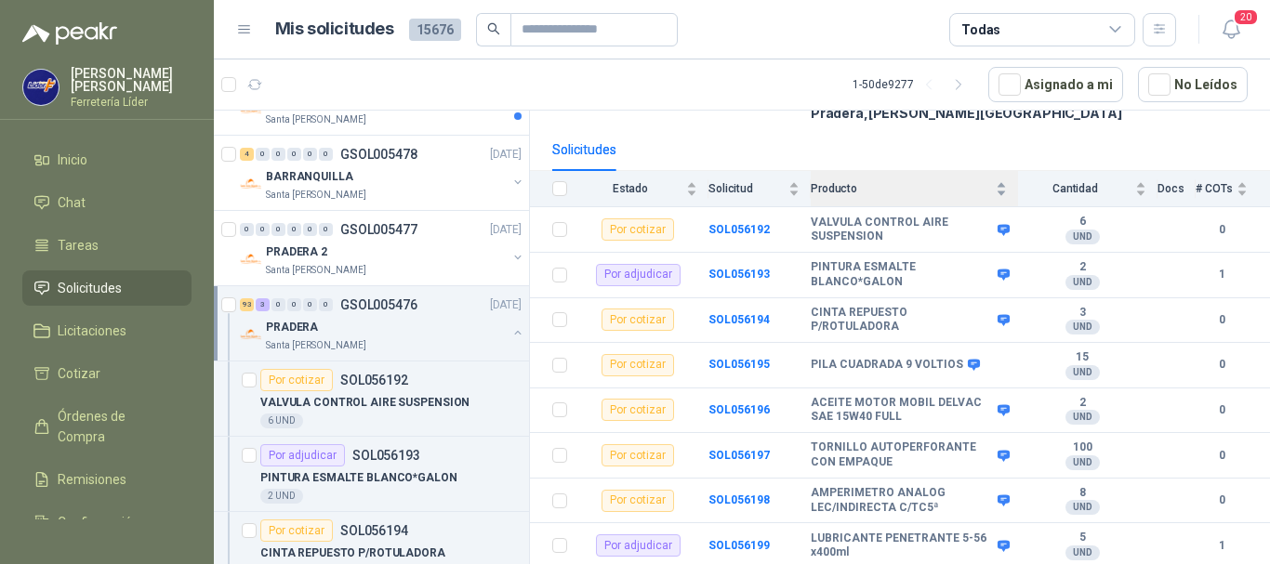
scroll to position [186, 0]
